Goal: Transaction & Acquisition: Purchase product/service

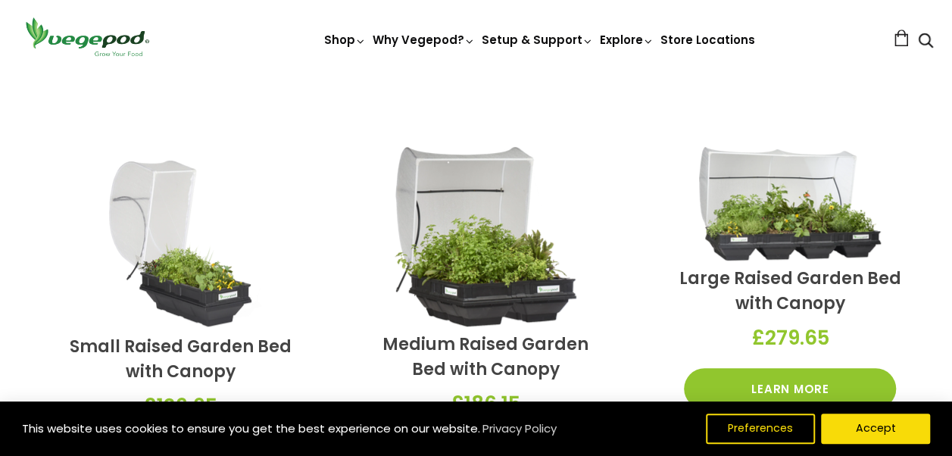
scroll to position [423, 0]
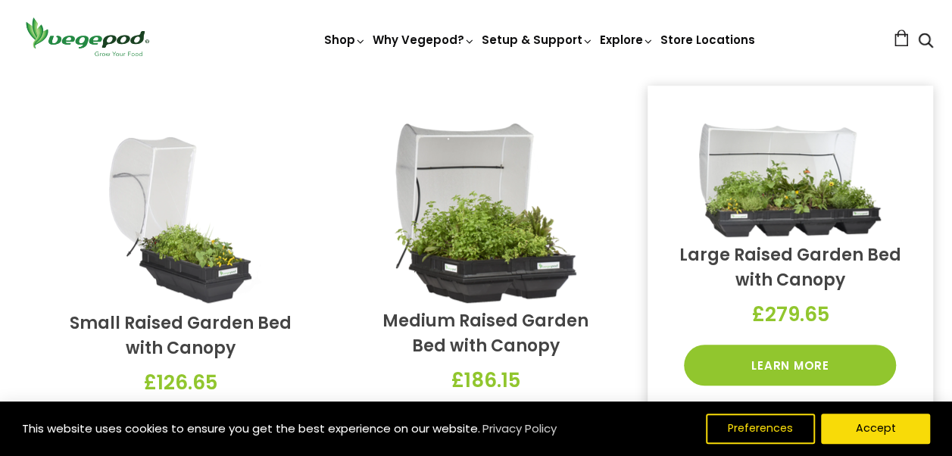
click at [796, 241] on div at bounding box center [790, 183] width 240 height 120
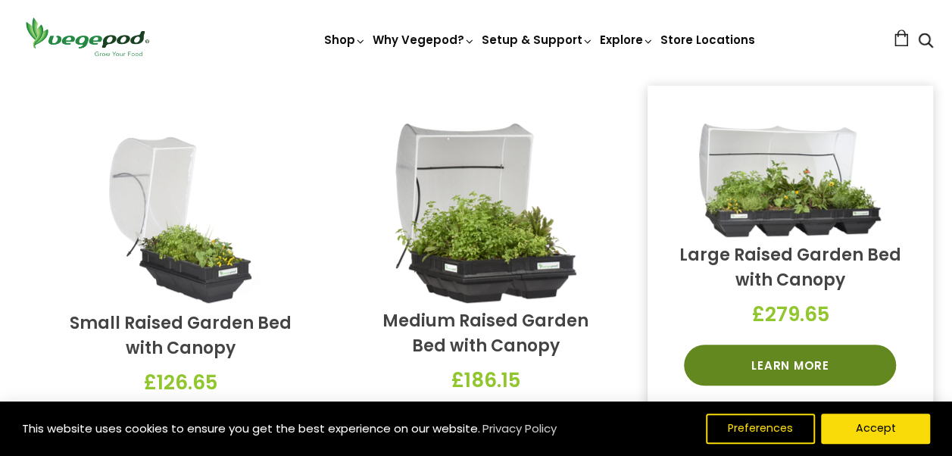
click at [783, 357] on link "Learn More" at bounding box center [790, 364] width 212 height 41
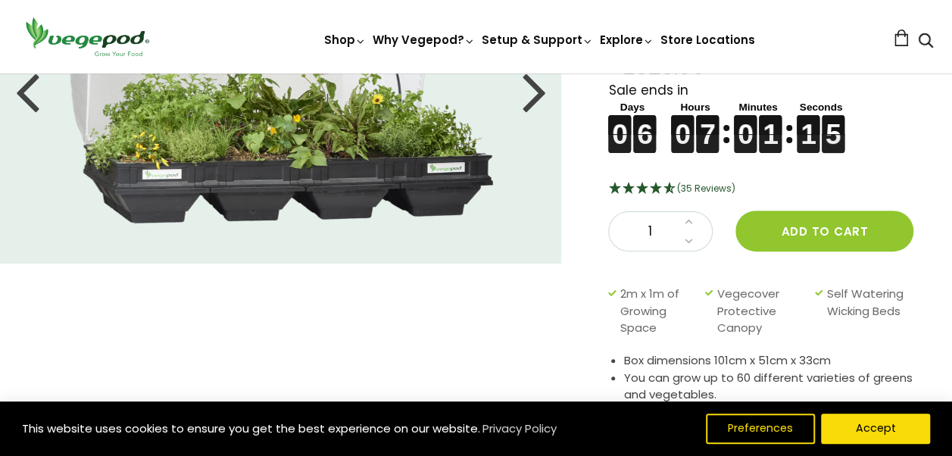
scroll to position [227, 0]
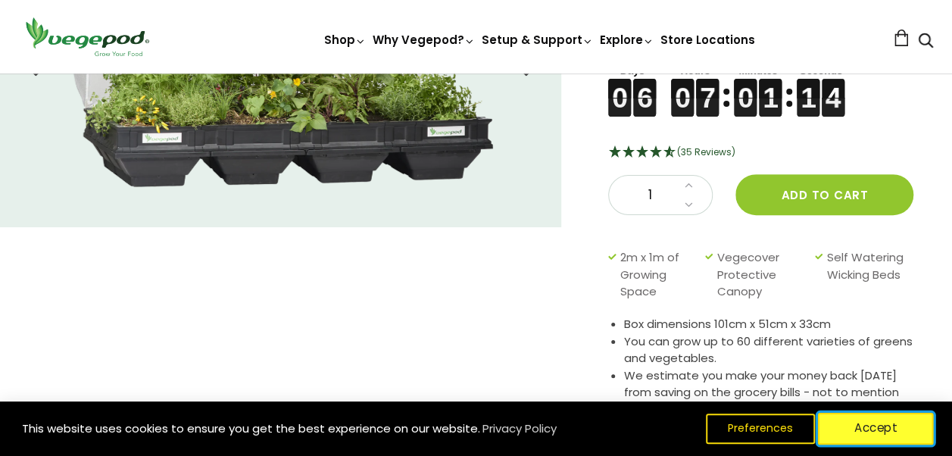
click at [868, 432] on button "Accept" at bounding box center [876, 429] width 116 height 32
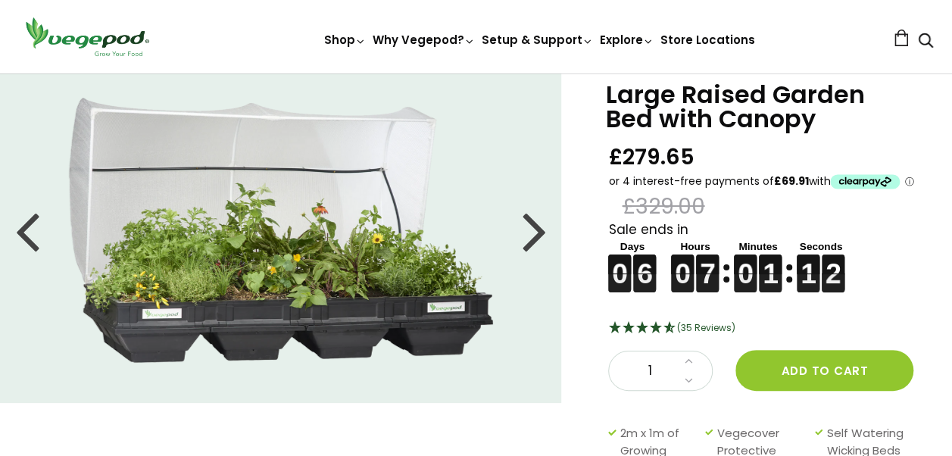
scroll to position [76, 0]
